Goal: Task Accomplishment & Management: Manage account settings

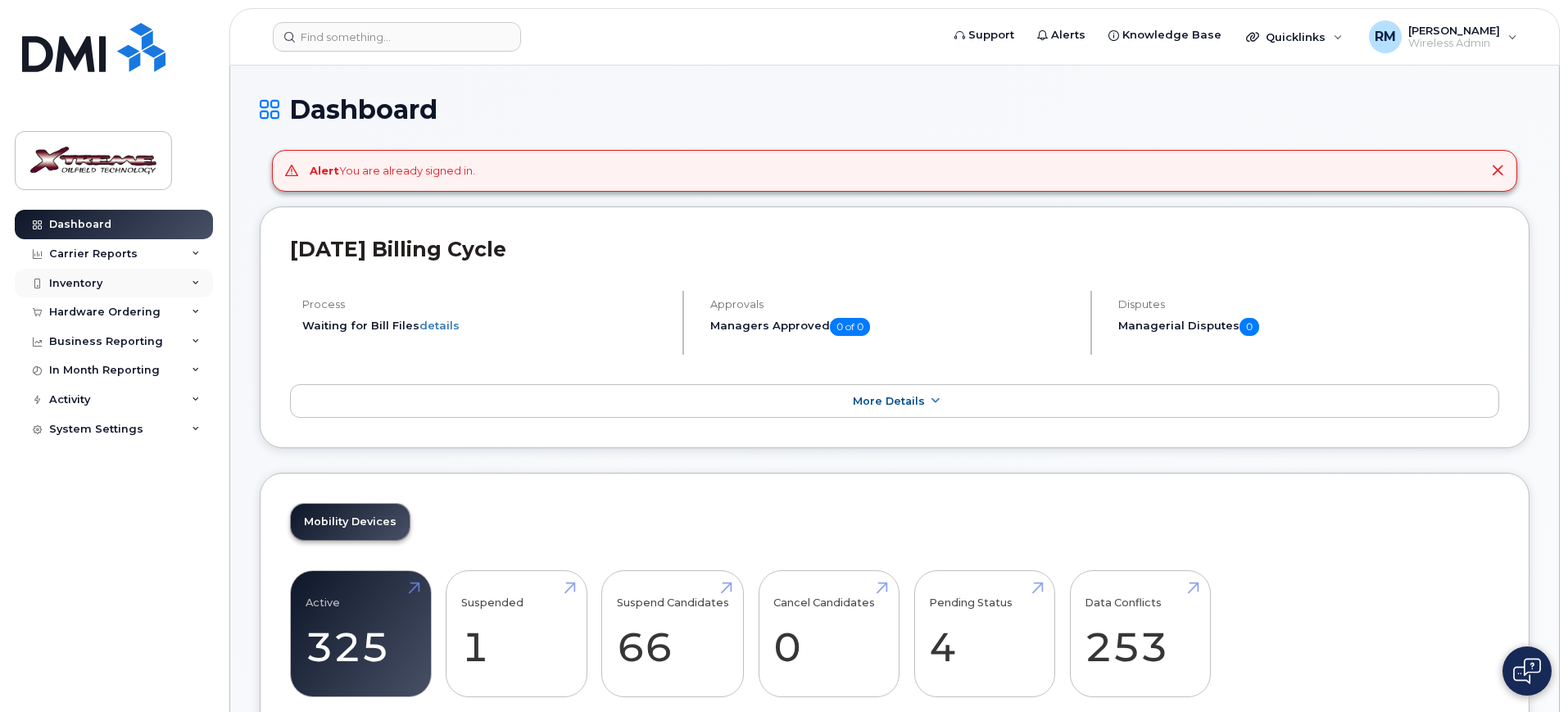
click at [88, 283] on div "Inventory" at bounding box center [76, 283] width 53 height 13
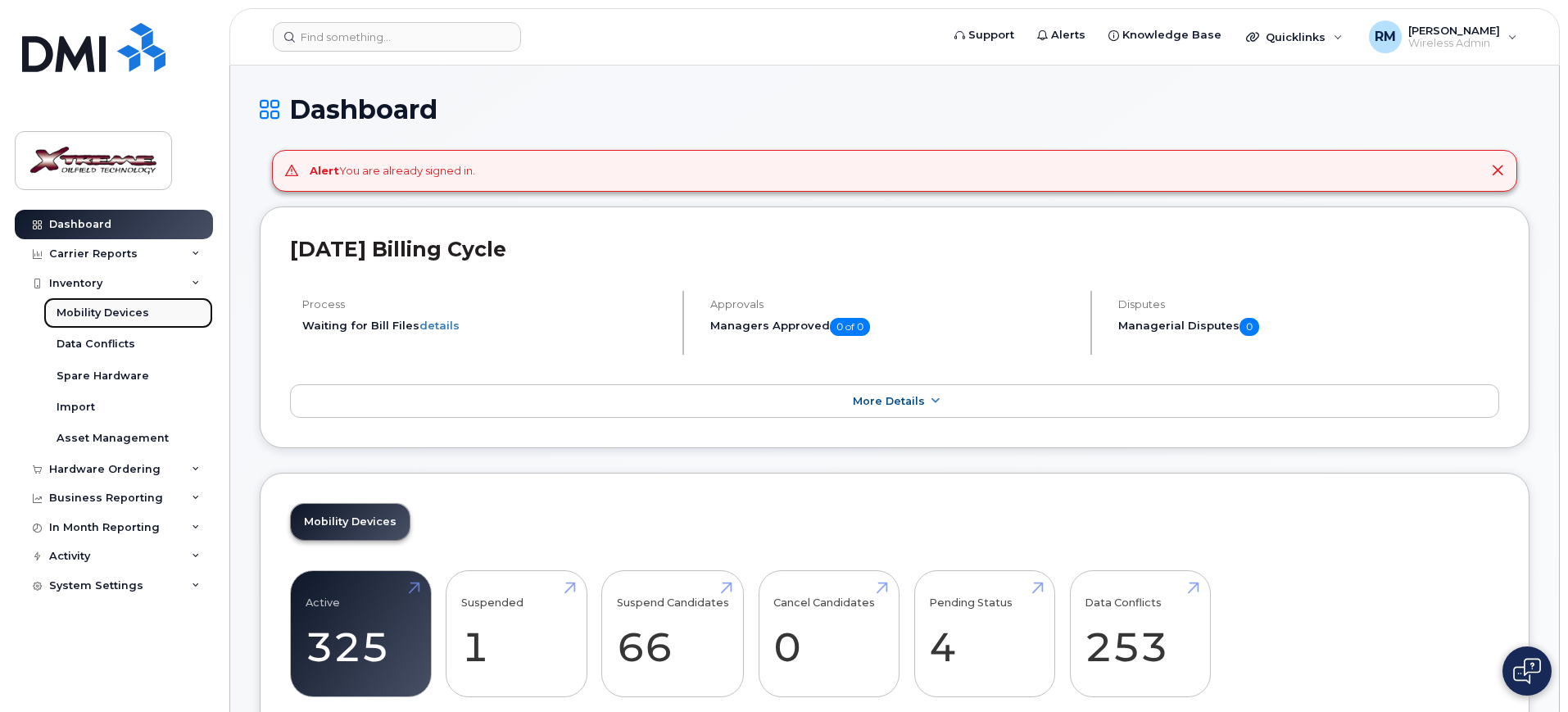
click at [75, 313] on div "Mobility Devices" at bounding box center [103, 312] width 93 height 15
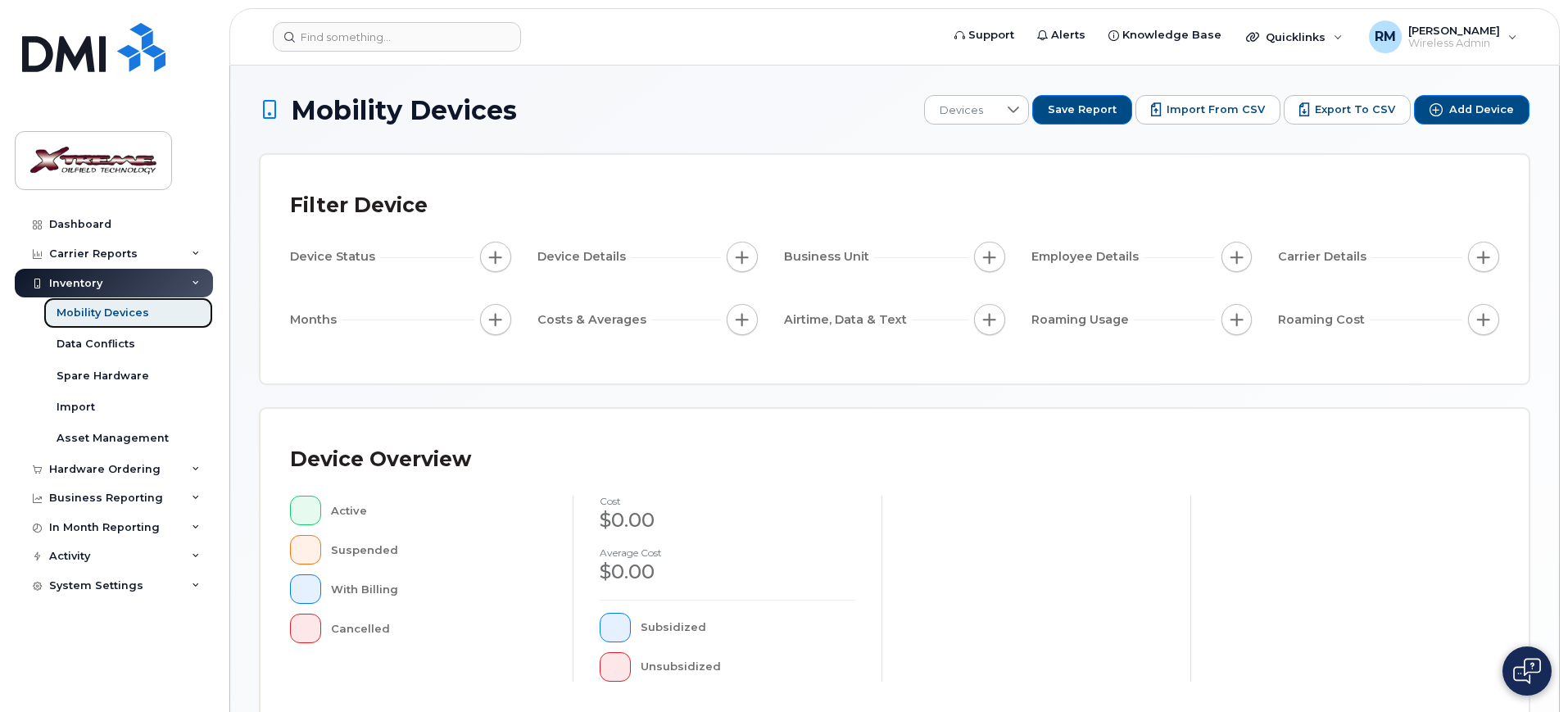
scroll to position [414, 0]
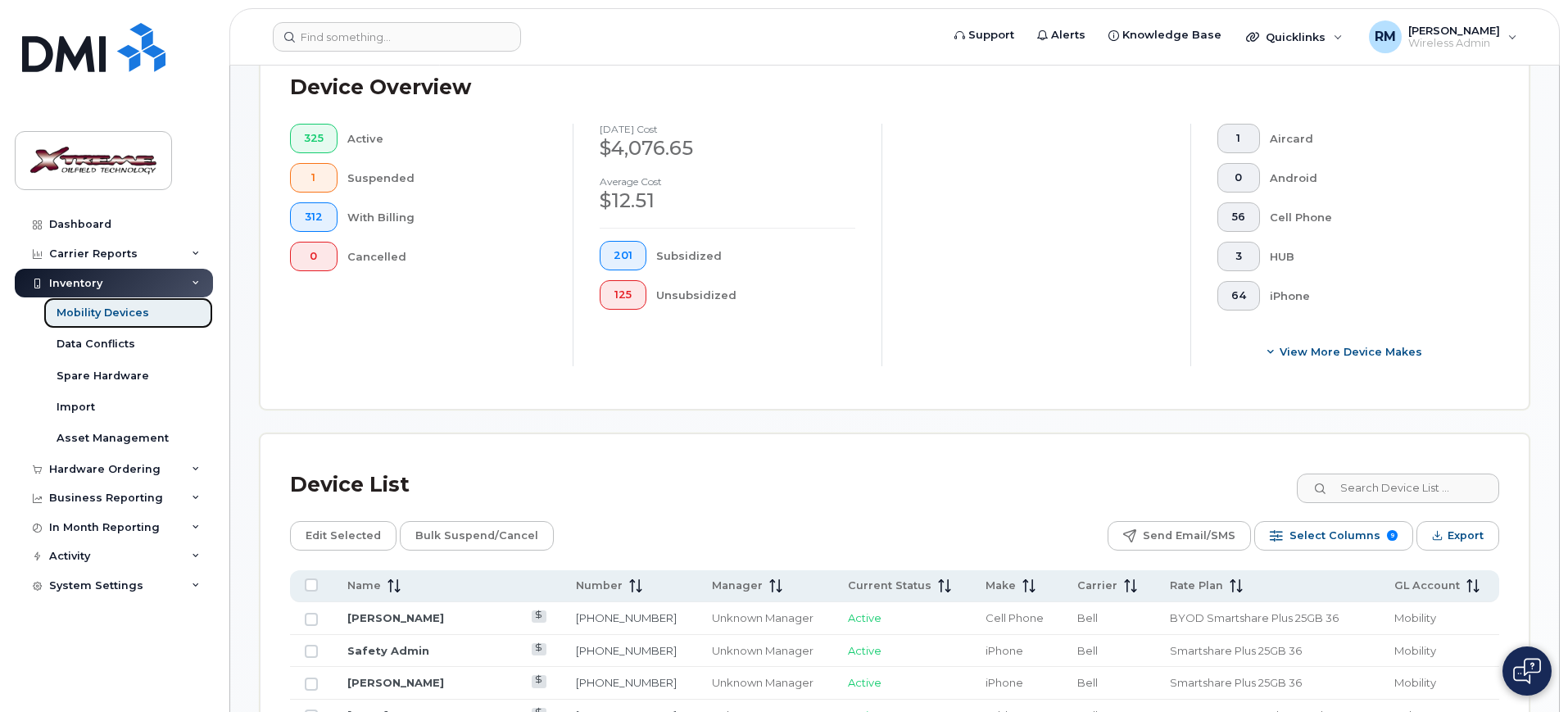
scroll to position [443, 0]
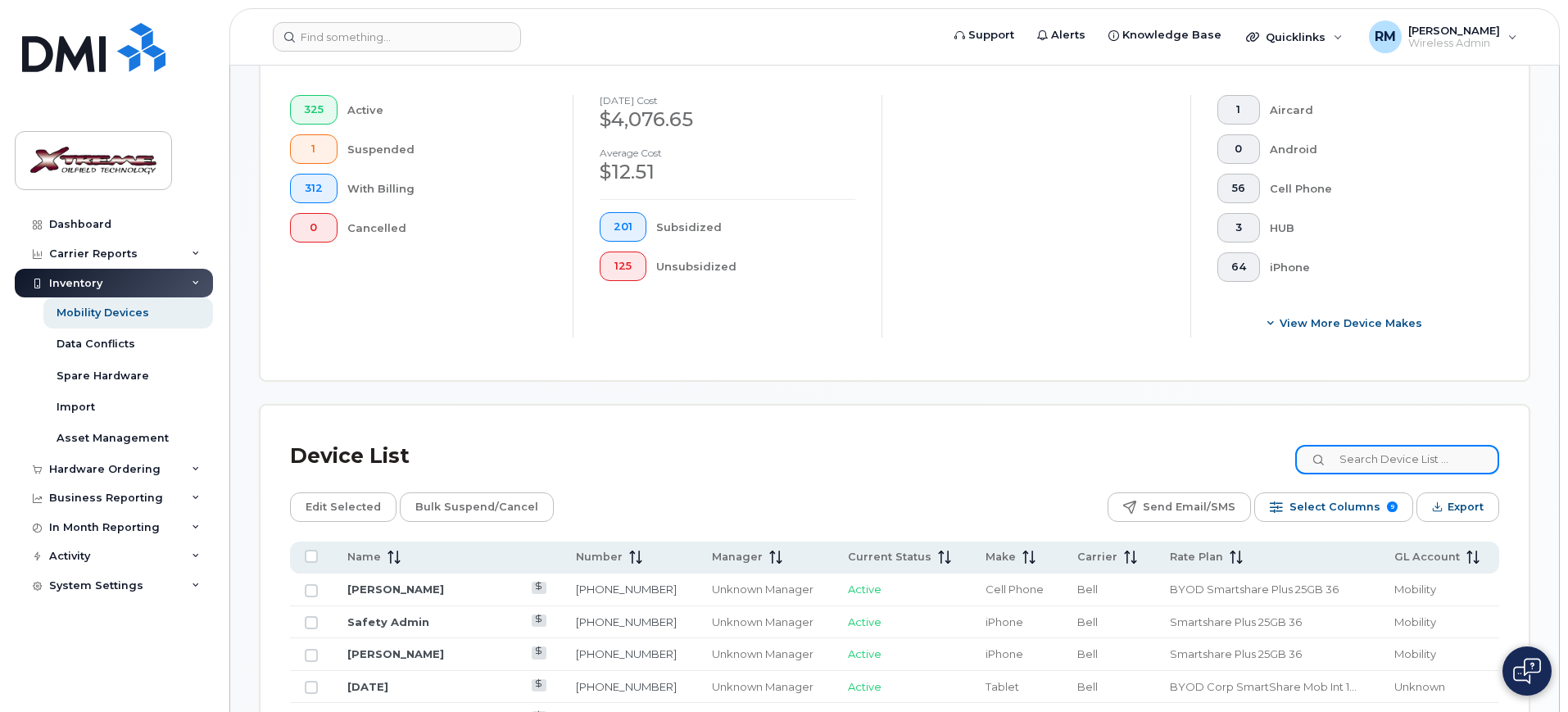
click at [1419, 448] on input at bounding box center [1397, 460] width 204 height 30
type input "6058"
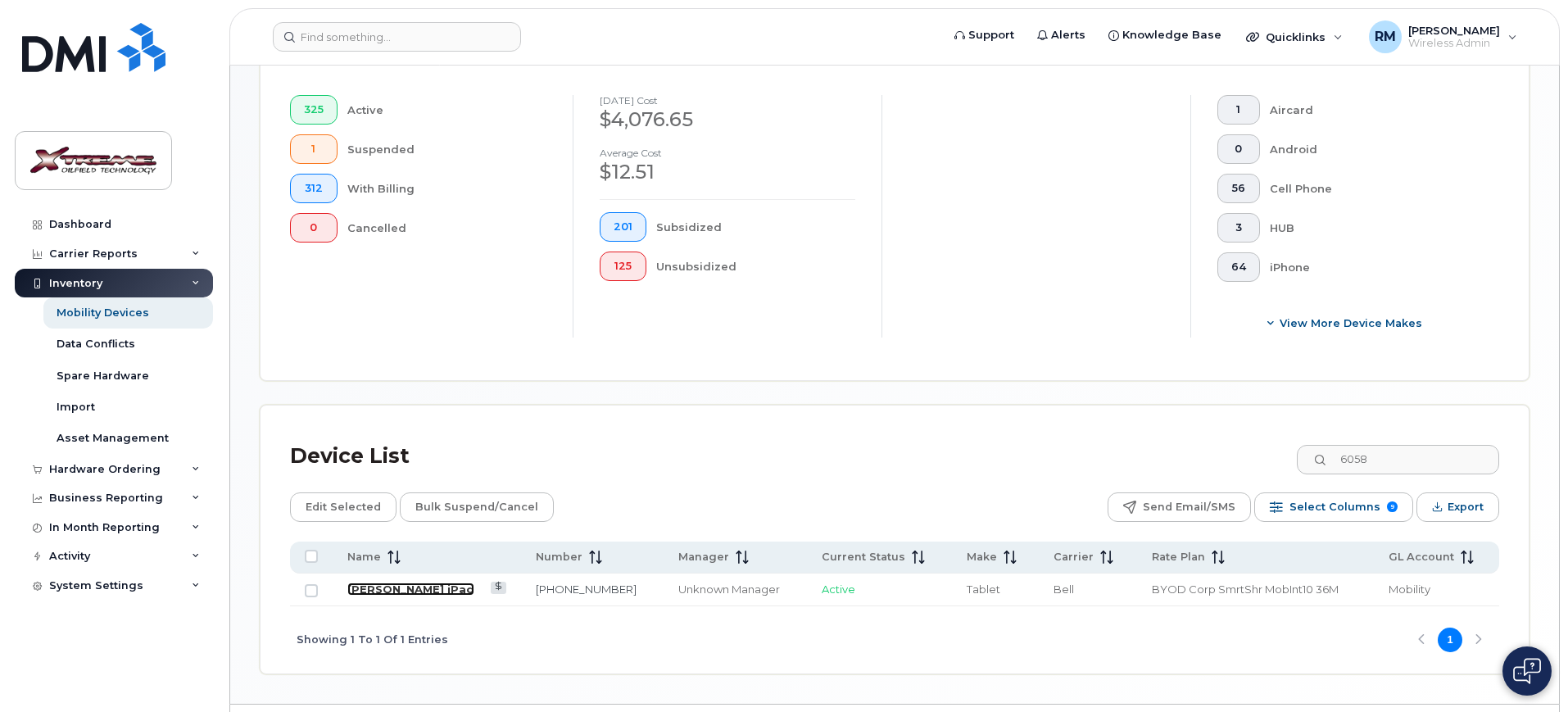
click at [423, 582] on link "[PERSON_NAME] iPad" at bounding box center [410, 588] width 127 height 13
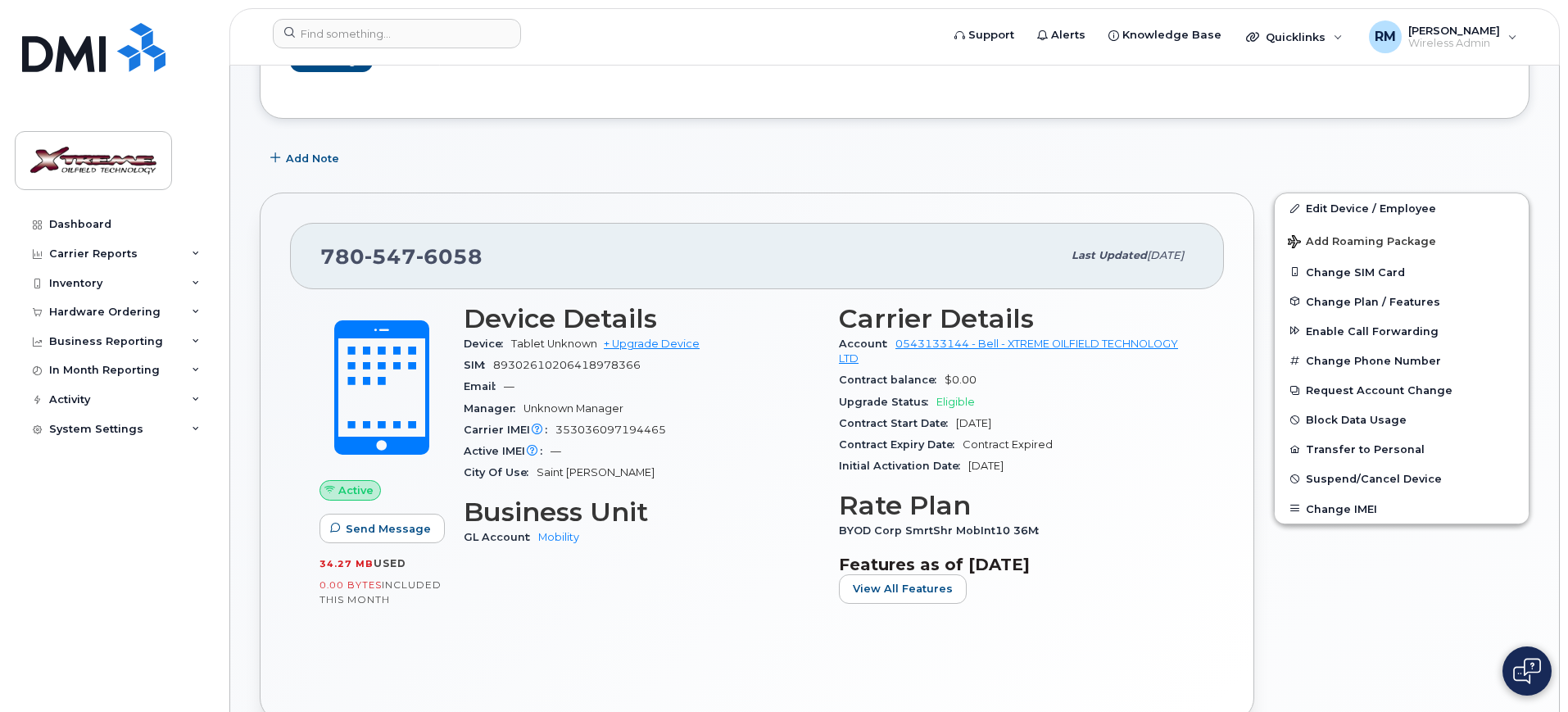
scroll to position [103, 0]
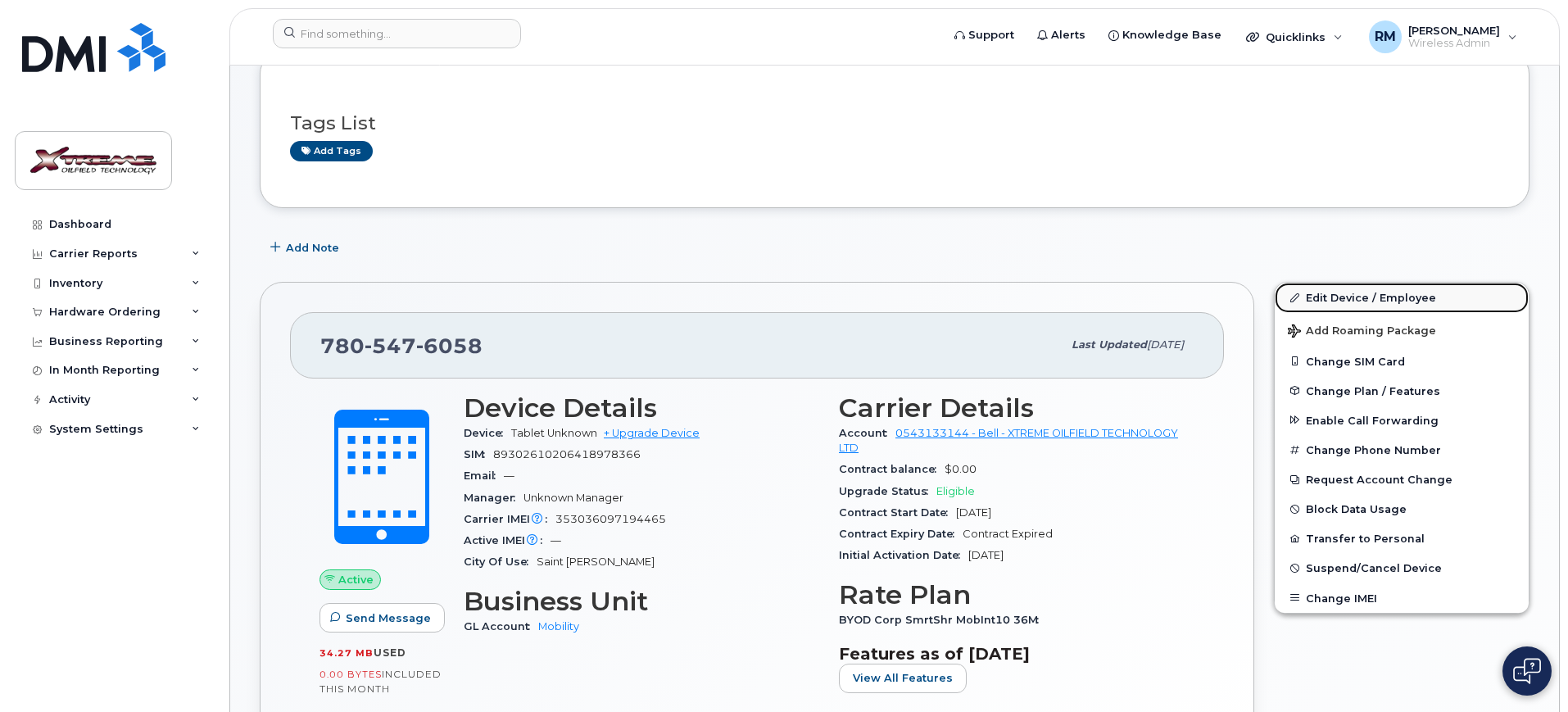
click at [1415, 298] on link "Edit Device / Employee" at bounding box center [1401, 298] width 254 height 30
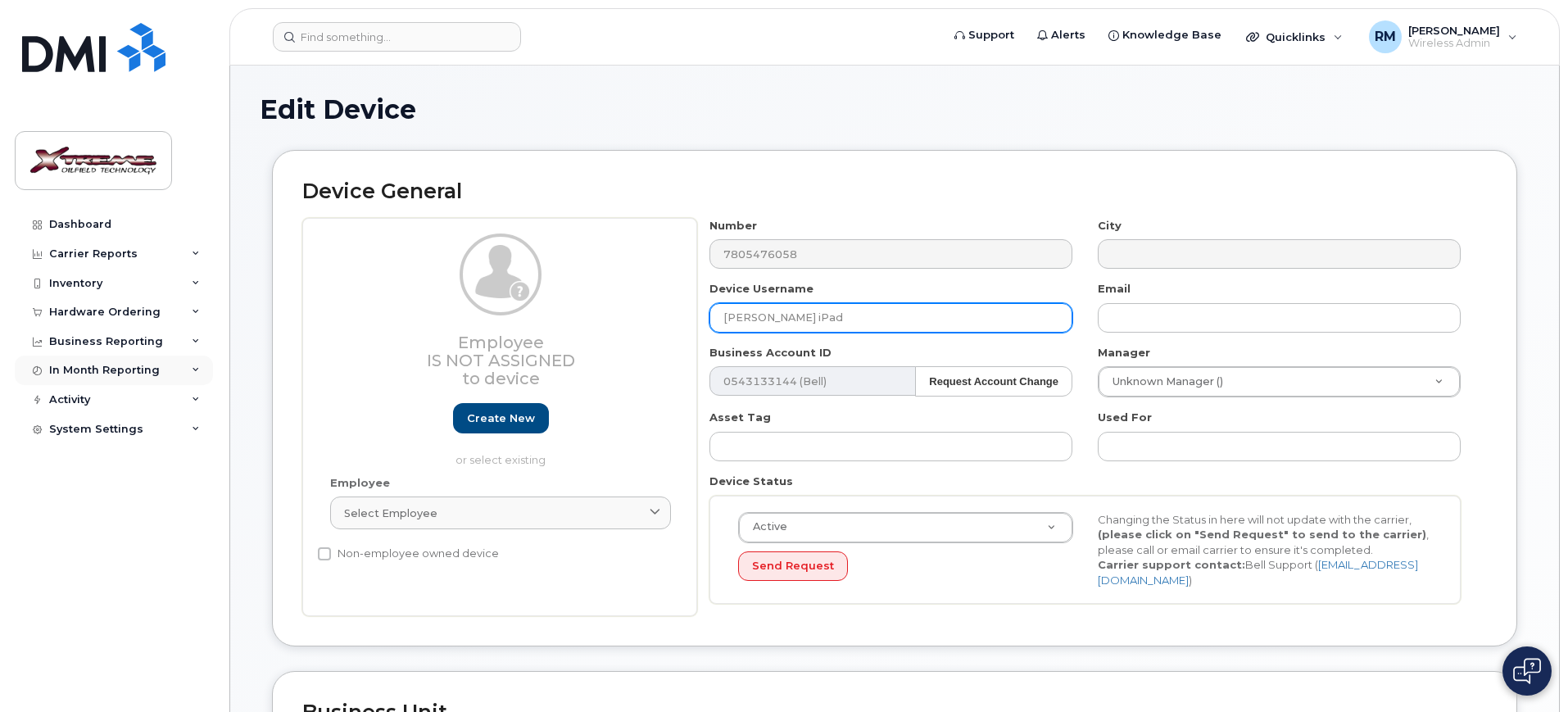
drag, startPoint x: 927, startPoint y: 318, endPoint x: 115, endPoint y: 361, distance: 813.1
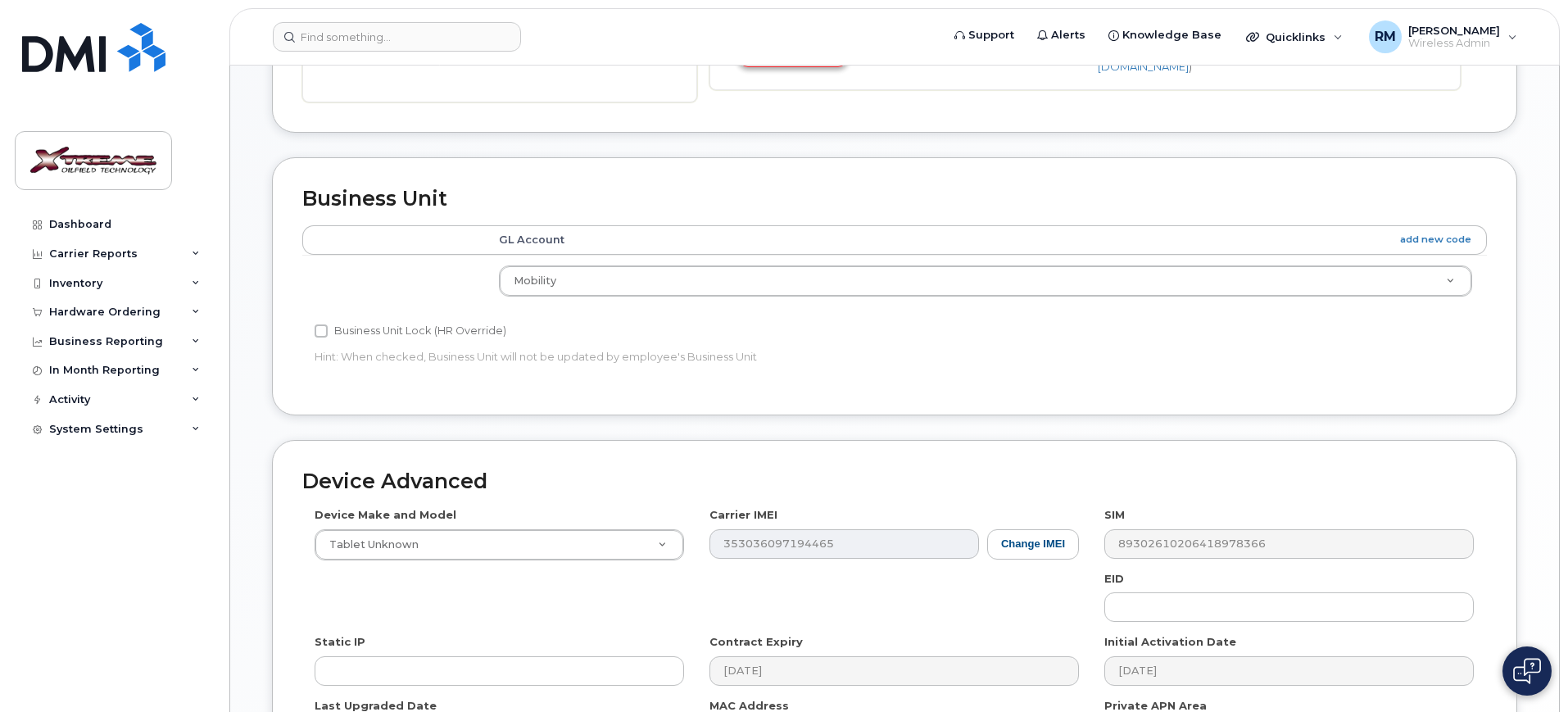
scroll to position [724, 0]
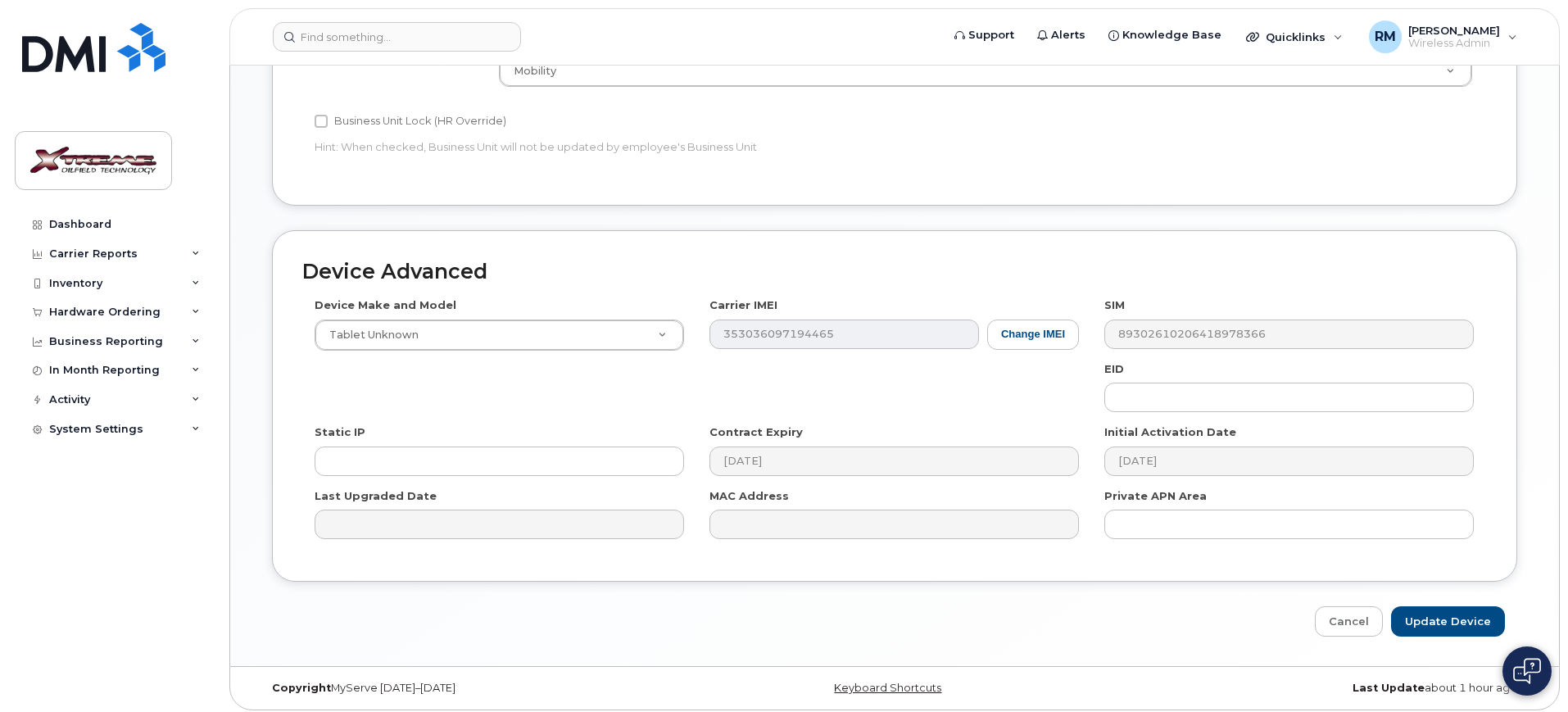
type input "Shaye Eldridge-Tennyson iPad"
click at [1462, 631] on div "Edit Device Device General Employee Is not assigned to device Create new or sel…" at bounding box center [895, 4] width 1329 height 1324
click at [1453, 607] on input "Update Device" at bounding box center [1447, 621] width 114 height 31
type input "Saving..."
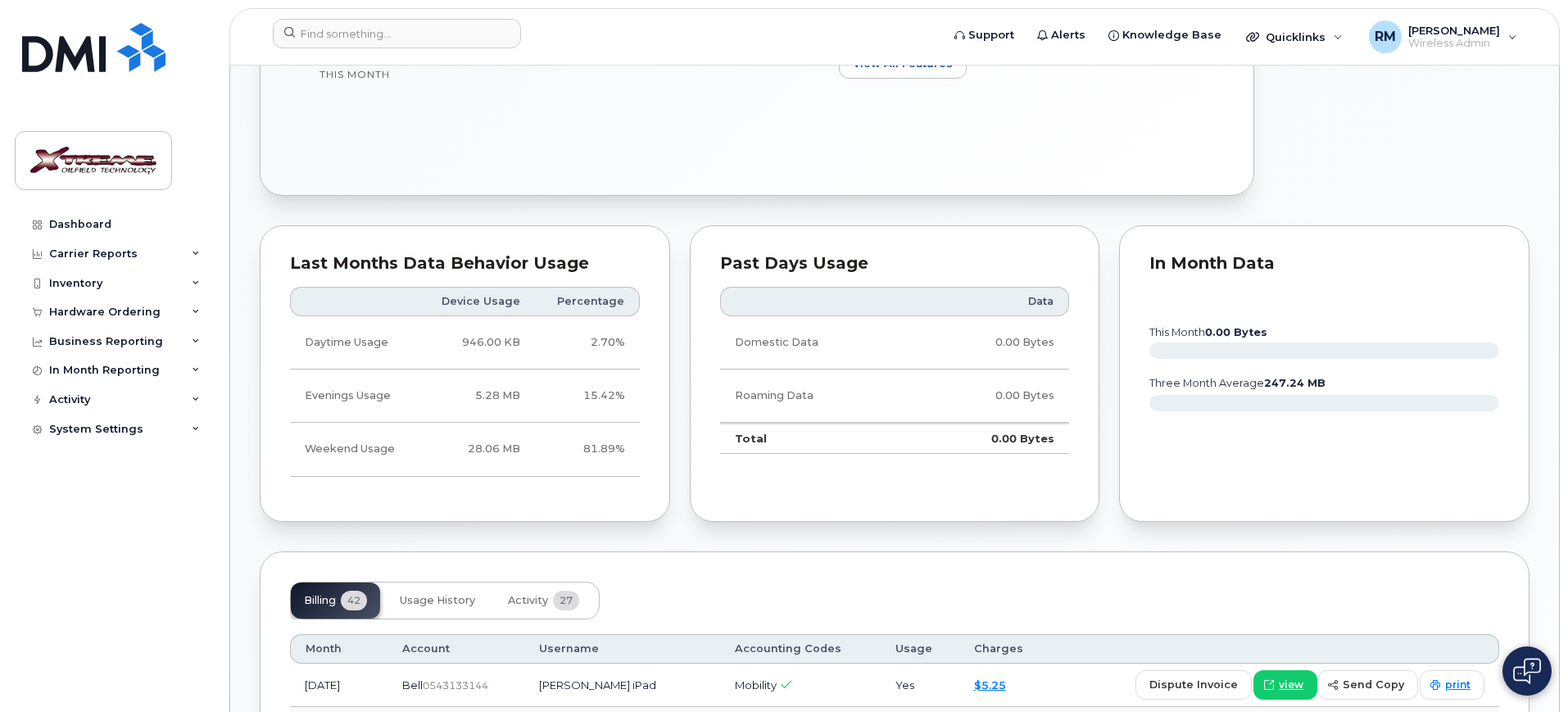
scroll to position [1126, 0]
